Goal: Check status: Check status

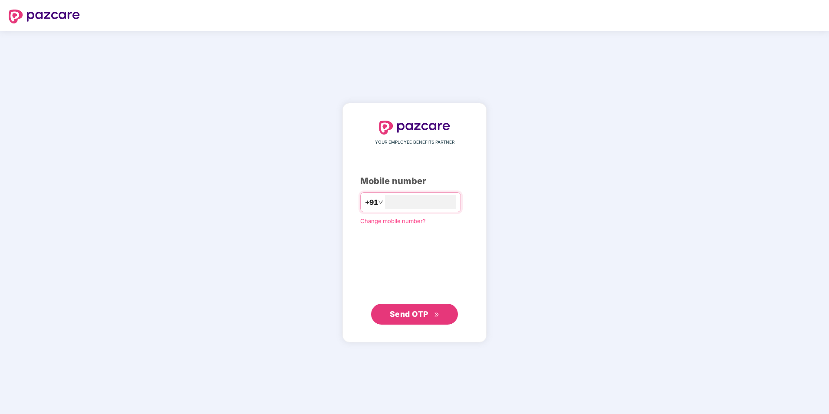
type input "**********"
click at [430, 317] on span "Send OTP" at bounding box center [415, 314] width 50 height 12
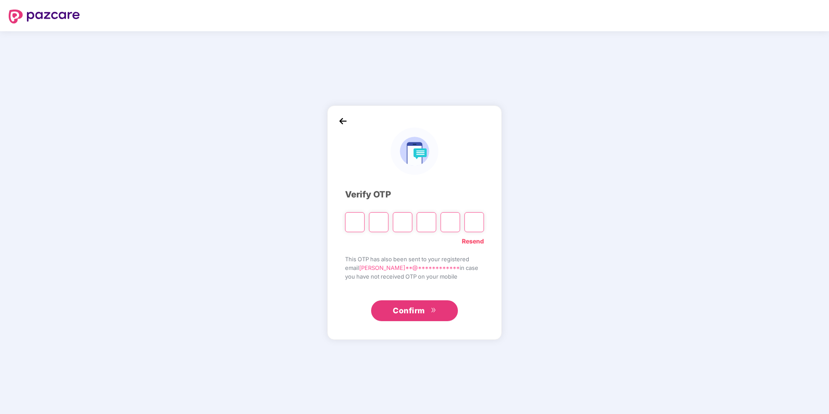
type input "*"
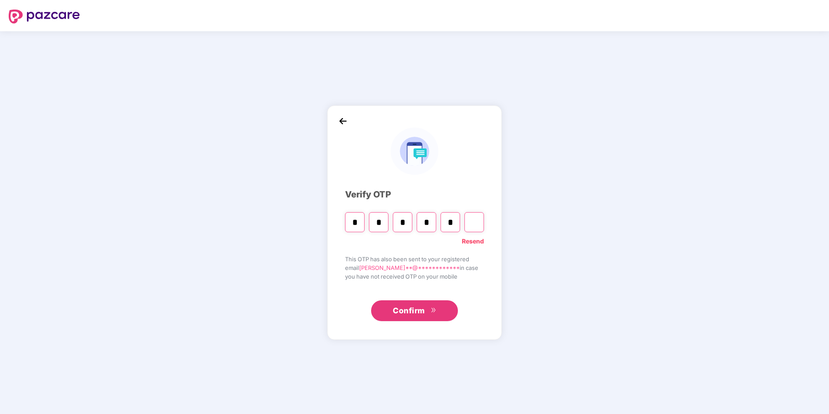
type input "*"
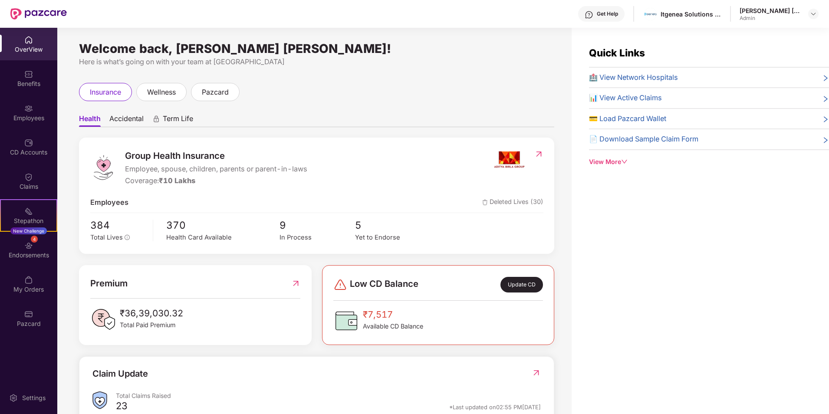
click at [652, 97] on span "📊 View Active Claims" at bounding box center [625, 97] width 73 height 11
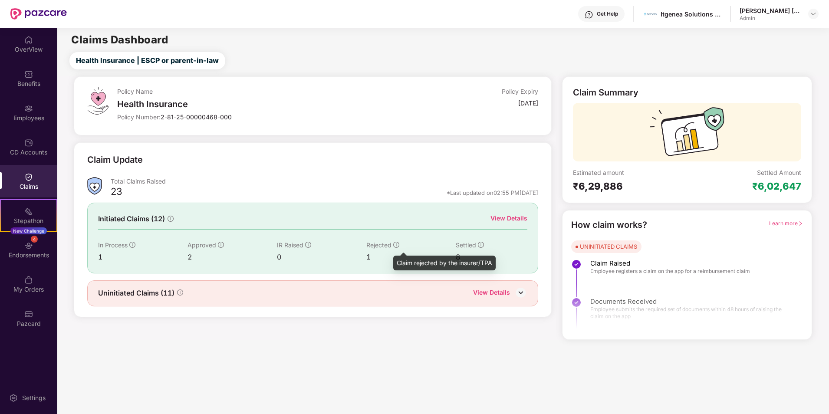
click at [398, 243] on icon "info-circle" at bounding box center [396, 245] width 6 height 6
click at [507, 292] on div "View Details" at bounding box center [491, 293] width 37 height 11
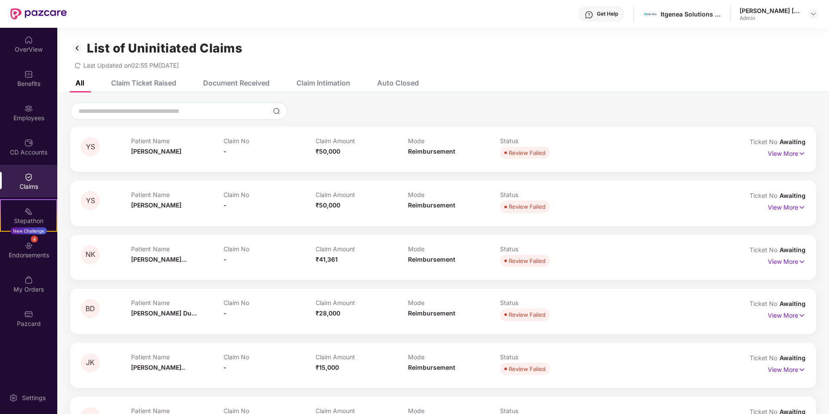
click at [152, 84] on div "Claim Ticket Raised" at bounding box center [143, 83] width 65 height 9
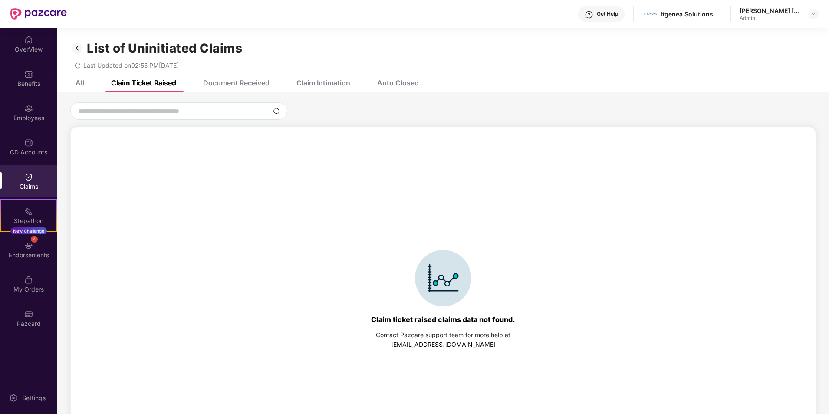
click at [245, 84] on div "Document Received" at bounding box center [236, 83] width 66 height 9
click at [330, 83] on div "Claim Intimation" at bounding box center [323, 83] width 54 height 9
click at [415, 86] on div "Auto Closed" at bounding box center [398, 83] width 42 height 9
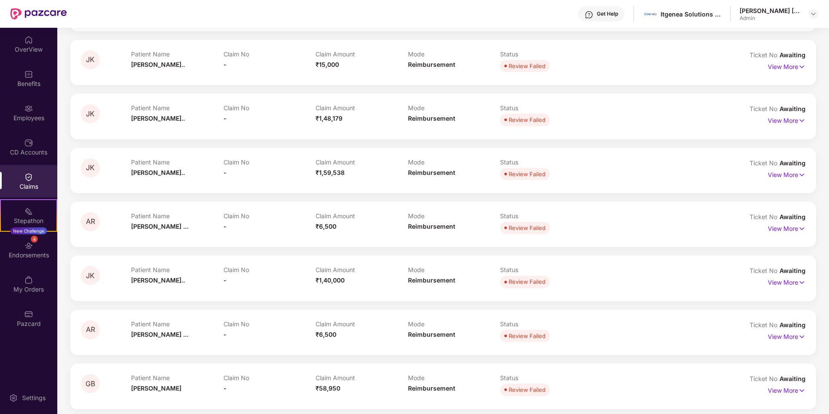
scroll to position [307, 0]
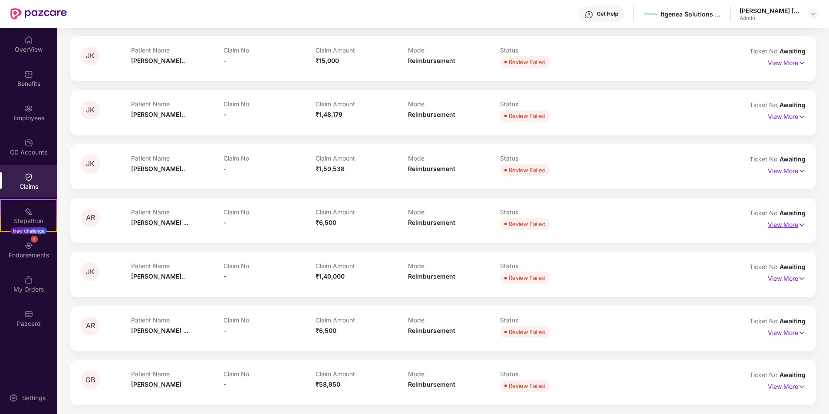
click at [788, 229] on p "View More" at bounding box center [787, 224] width 38 height 12
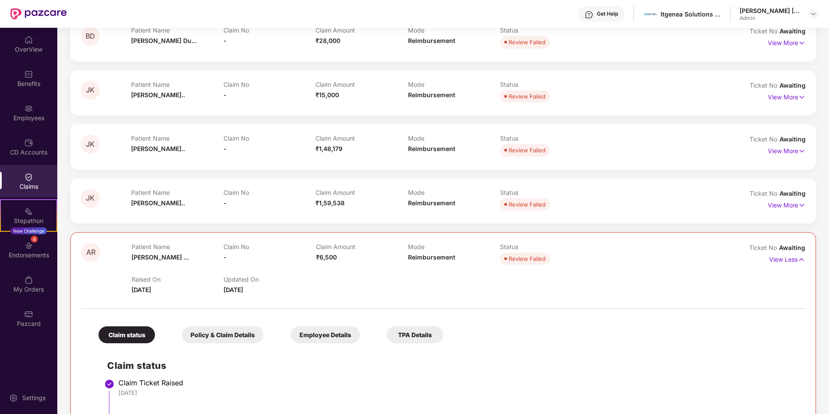
scroll to position [347, 0]
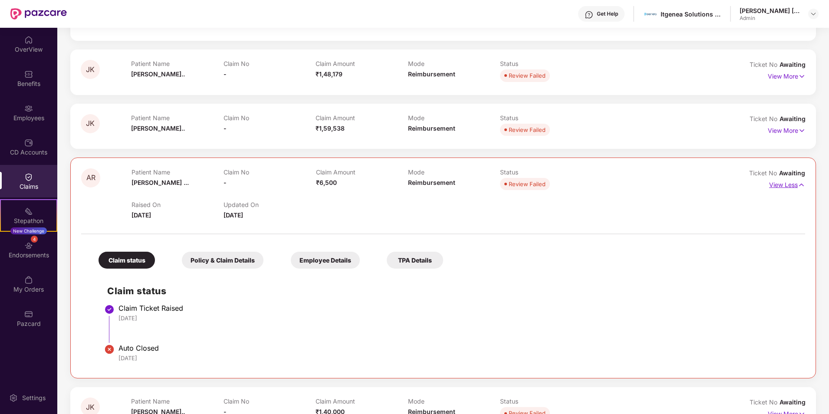
click at [798, 186] on img at bounding box center [800, 185] width 7 height 10
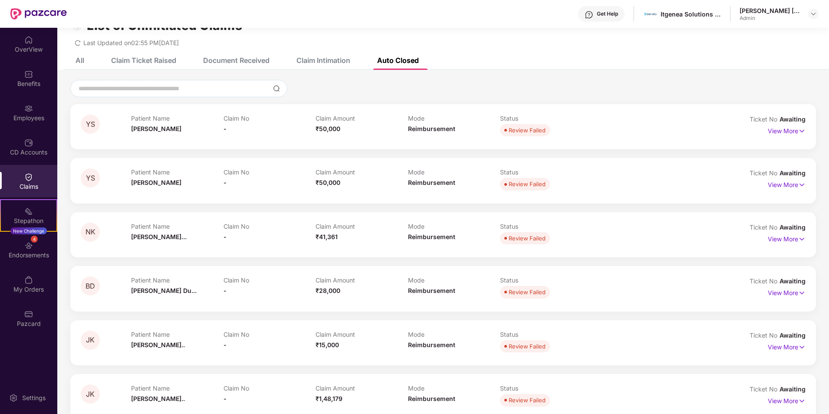
scroll to position [0, 0]
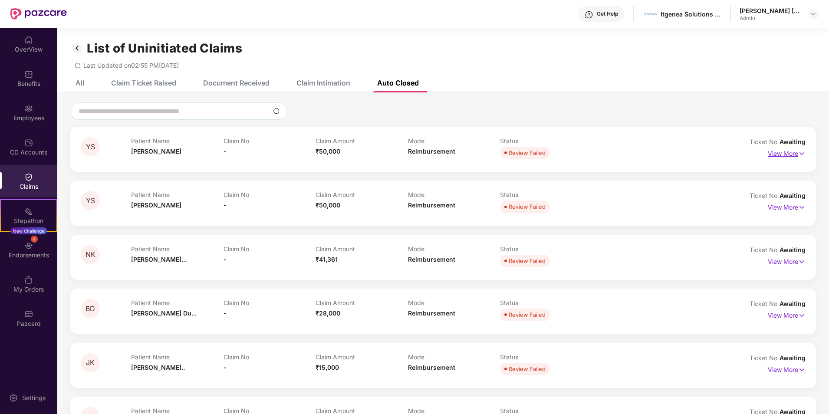
click at [802, 152] on img at bounding box center [801, 154] width 7 height 10
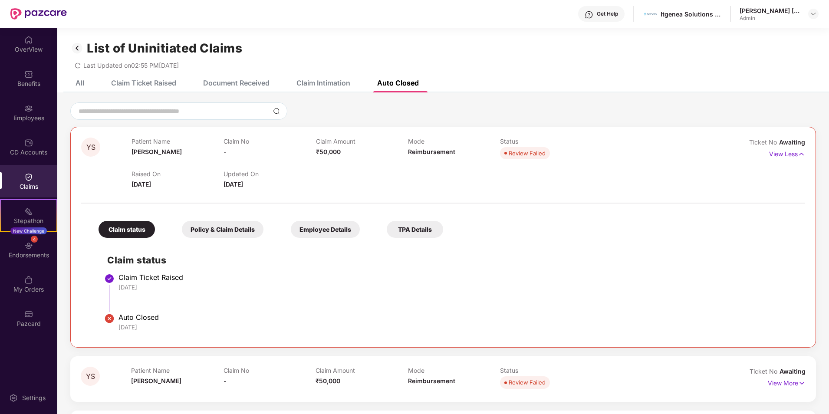
click at [222, 234] on div "Policy & Claim Details" at bounding box center [223, 229] width 82 height 17
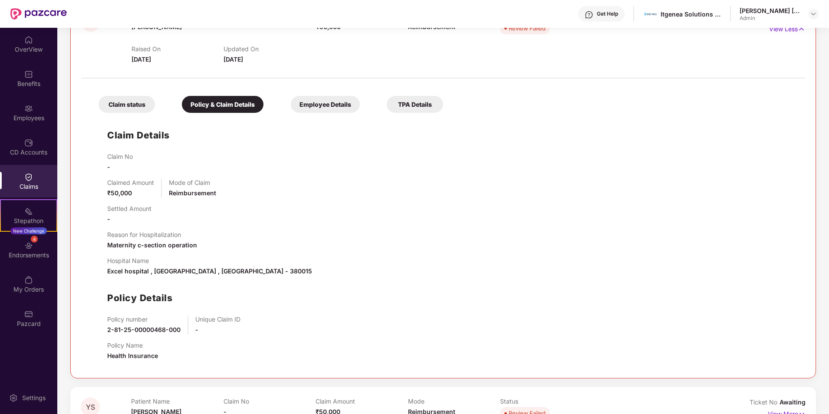
scroll to position [130, 0]
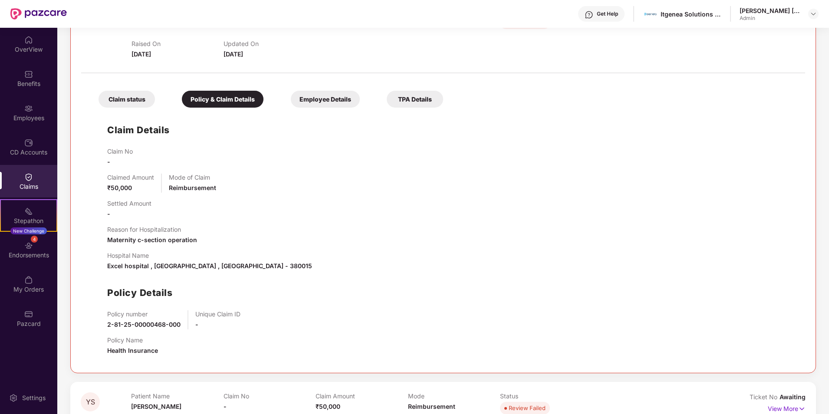
click at [332, 98] on div "Employee Details" at bounding box center [325, 99] width 69 height 17
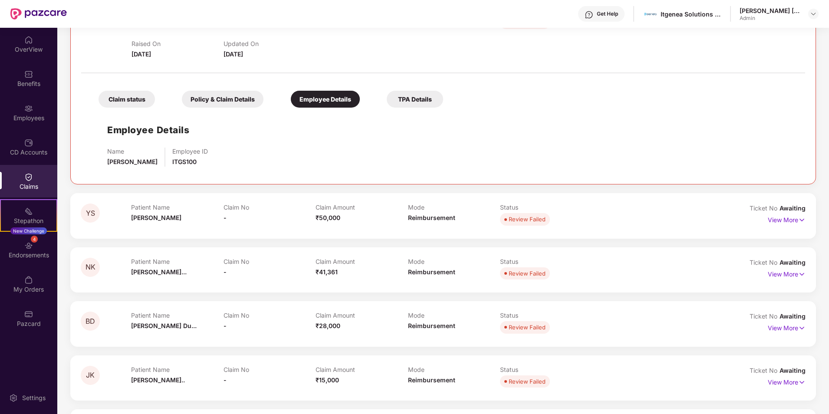
click at [423, 97] on div "TPA Details" at bounding box center [415, 99] width 56 height 17
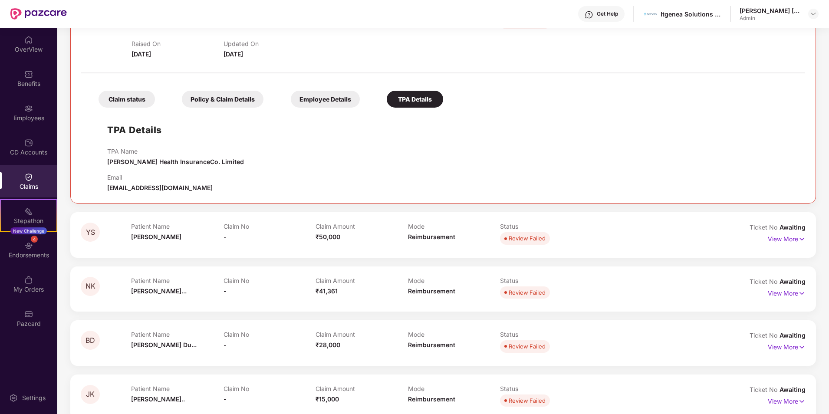
click at [238, 95] on div "Policy & Claim Details" at bounding box center [223, 99] width 82 height 17
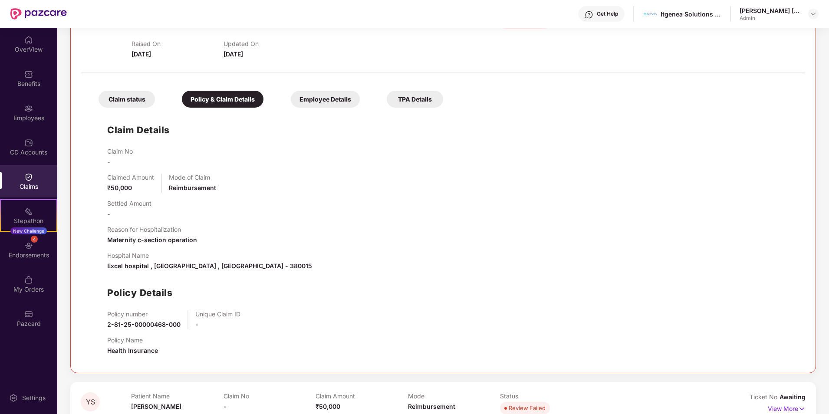
click at [117, 101] on div "Claim status" at bounding box center [126, 99] width 56 height 17
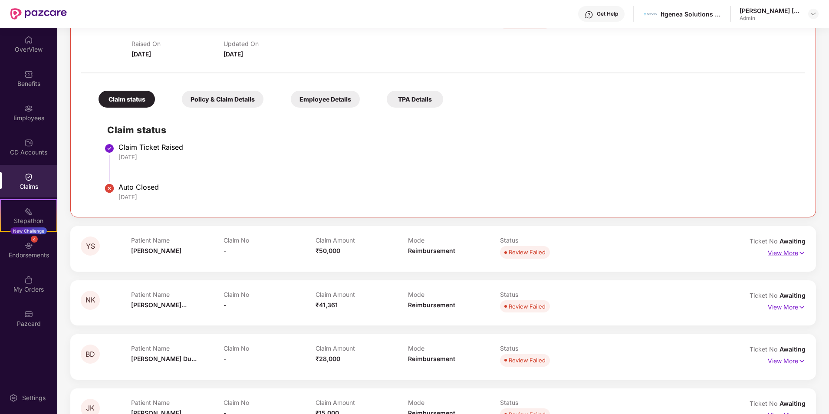
click at [794, 252] on p "View More" at bounding box center [787, 252] width 38 height 12
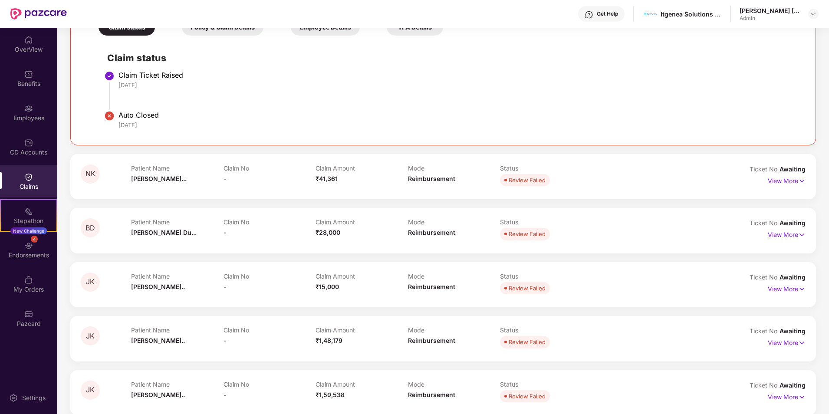
scroll to position [434, 0]
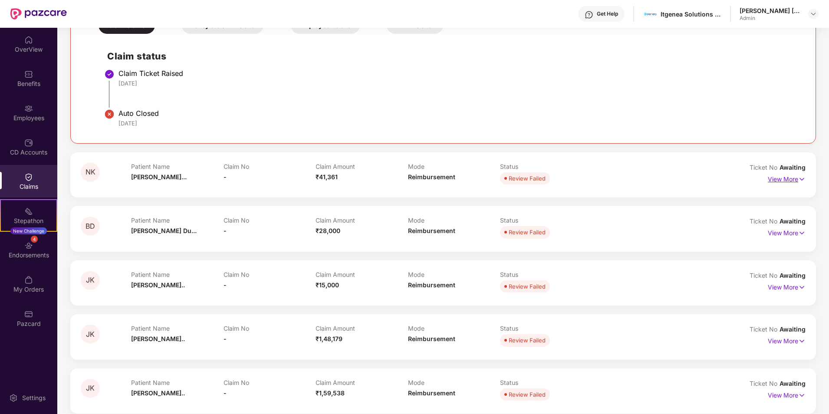
click at [789, 183] on p "View More" at bounding box center [787, 178] width 38 height 12
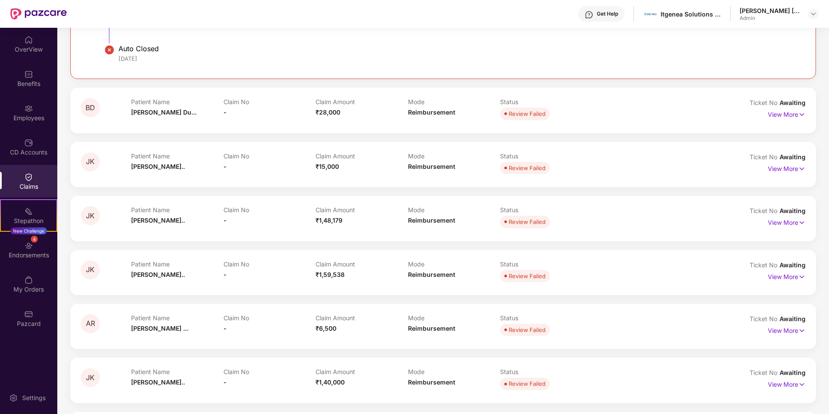
scroll to position [738, 0]
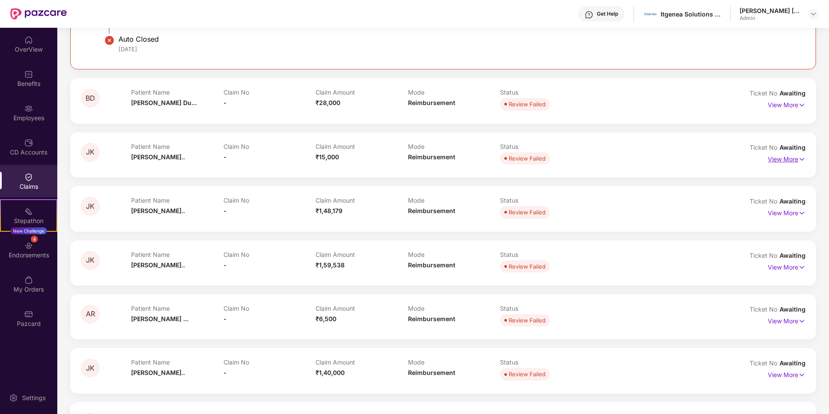
click at [786, 159] on p "View More" at bounding box center [787, 158] width 38 height 12
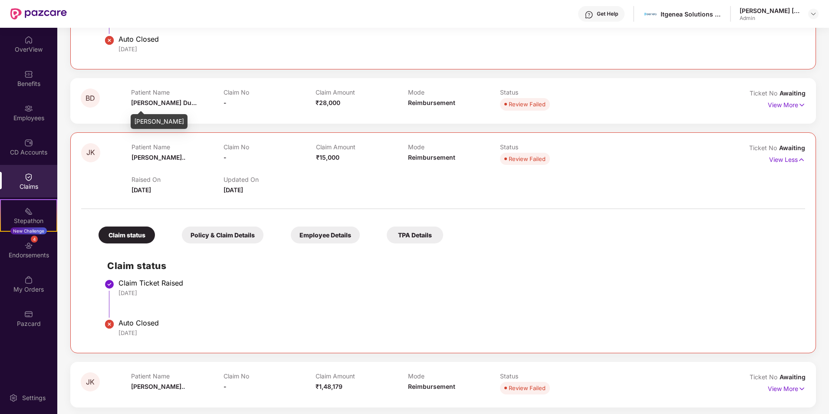
click at [151, 105] on span "[PERSON_NAME] Du..." at bounding box center [164, 102] width 66 height 7
click at [786, 104] on p "View More" at bounding box center [787, 104] width 38 height 12
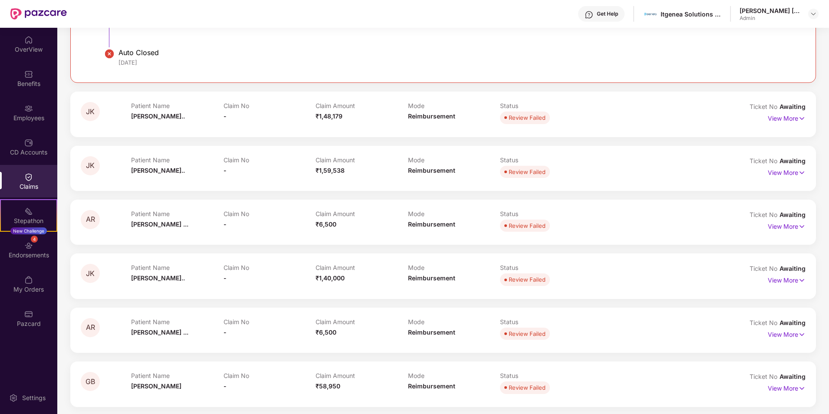
scroll to position [1185, 0]
click at [796, 387] on p "View More" at bounding box center [787, 386] width 38 height 12
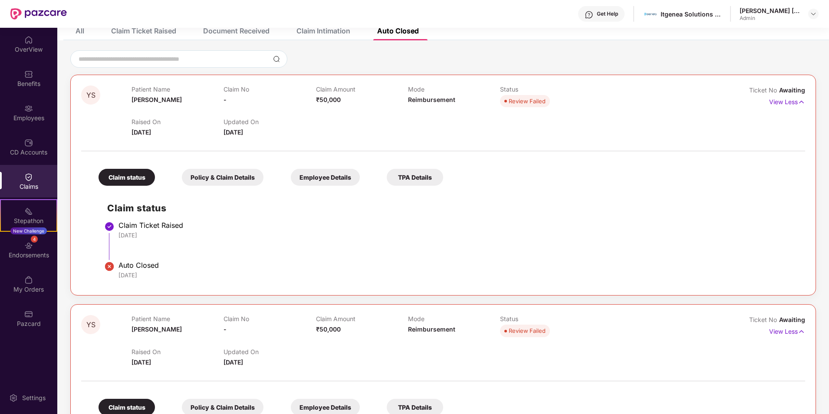
scroll to position [0, 0]
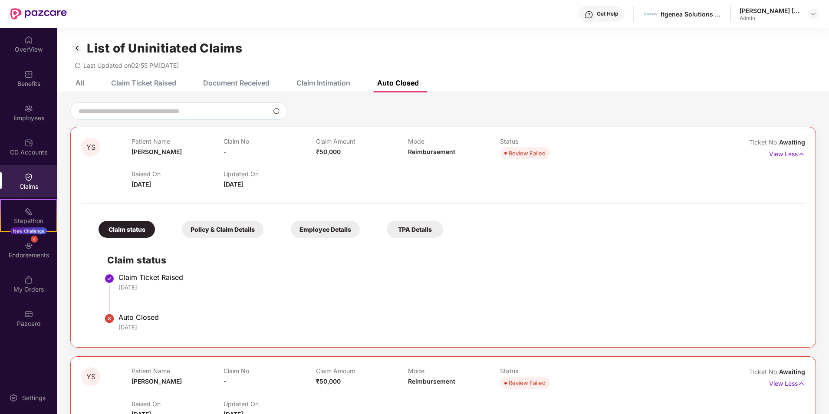
click at [237, 82] on div "Document Received" at bounding box center [236, 83] width 66 height 9
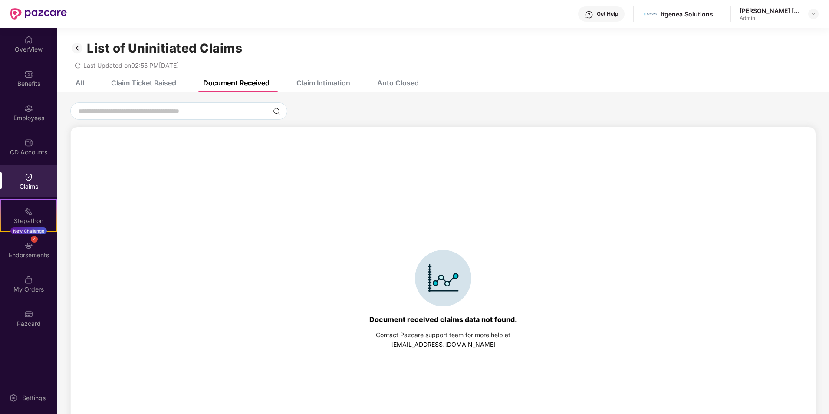
click at [160, 85] on div "Claim Ticket Raised" at bounding box center [143, 83] width 65 height 9
click at [331, 83] on div "Claim Intimation" at bounding box center [323, 83] width 54 height 9
click at [76, 80] on div "All" at bounding box center [79, 83] width 9 height 9
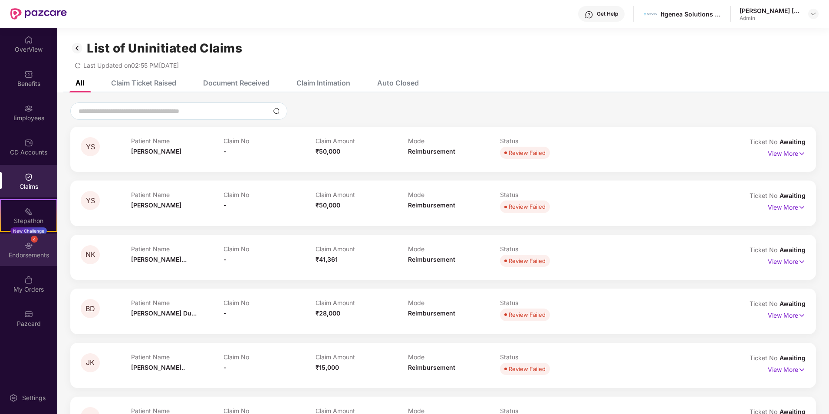
click at [32, 253] on div "Endorsements" at bounding box center [28, 255] width 57 height 9
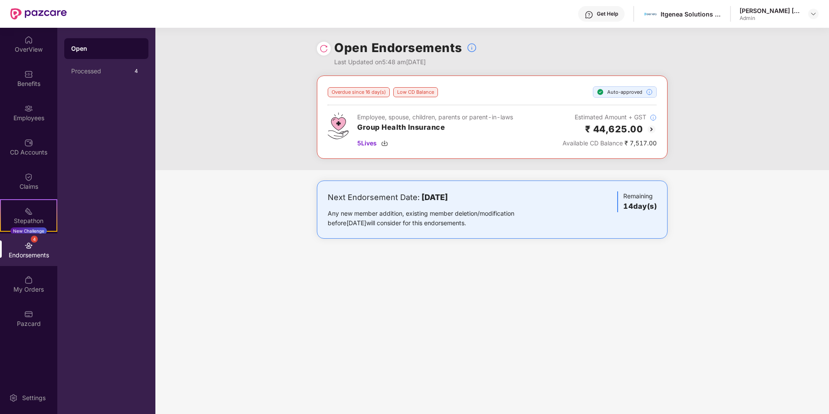
click at [26, 257] on div "Endorsements" at bounding box center [28, 255] width 57 height 9
click at [26, 283] on img at bounding box center [28, 280] width 9 height 9
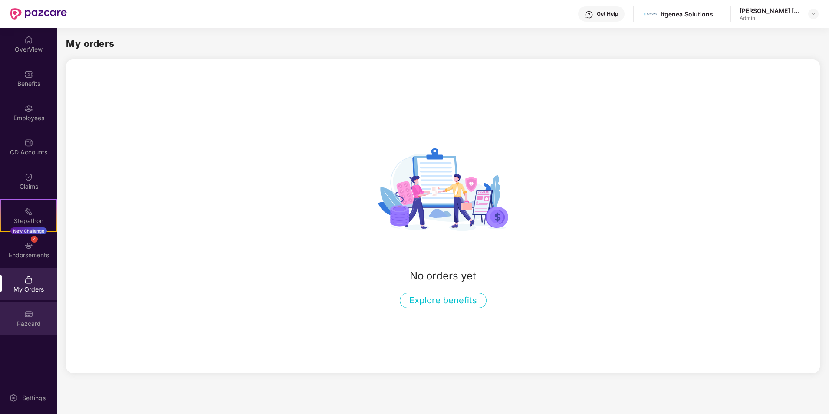
click at [30, 319] on div "Pazcard" at bounding box center [28, 323] width 57 height 9
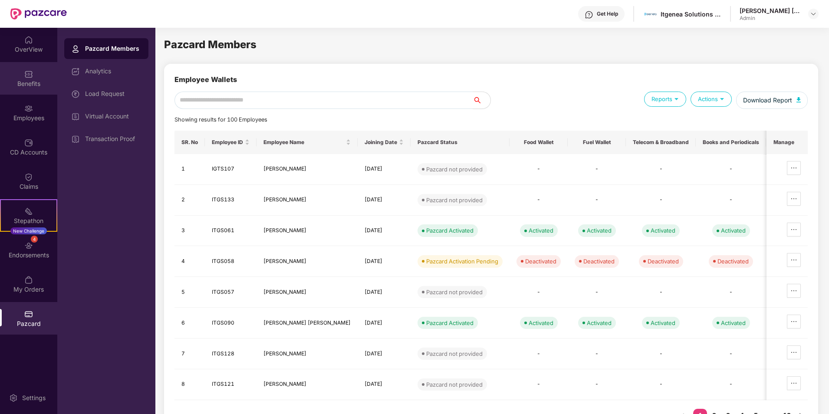
click at [26, 82] on div "Benefits" at bounding box center [28, 83] width 57 height 9
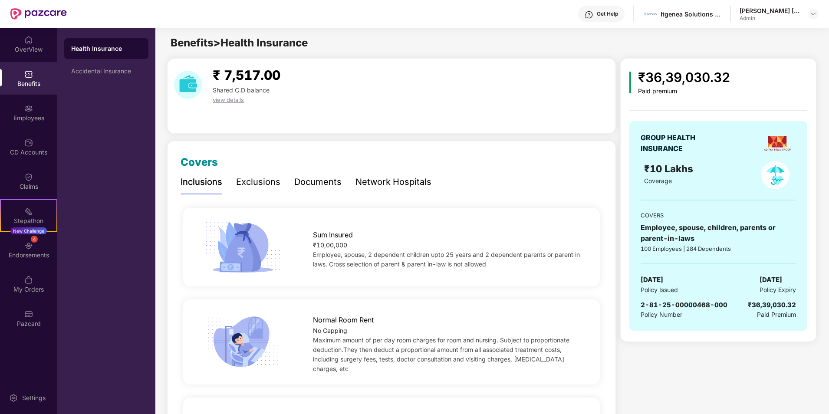
click at [229, 100] on span "view details" at bounding box center [228, 99] width 31 height 7
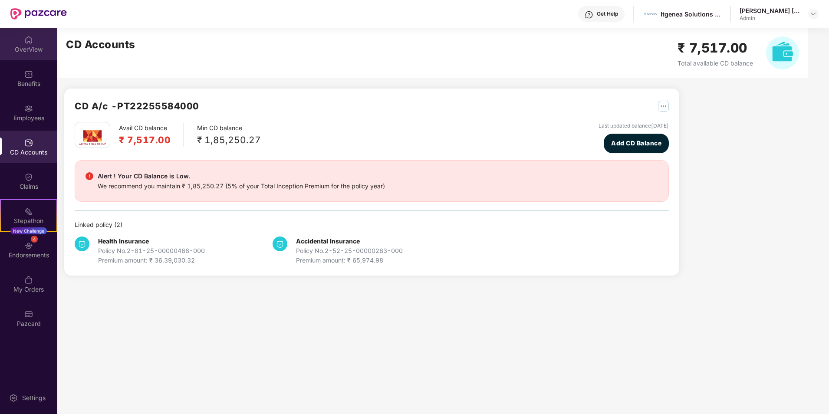
click at [30, 47] on div "OverView" at bounding box center [28, 49] width 57 height 9
